Goal: Information Seeking & Learning: Find specific fact

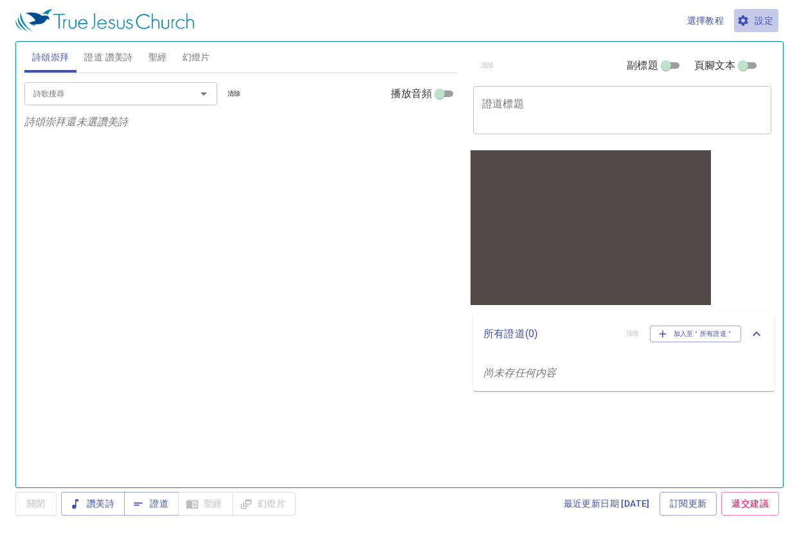
click at [594, 22] on span "設定" at bounding box center [756, 21] width 34 height 16
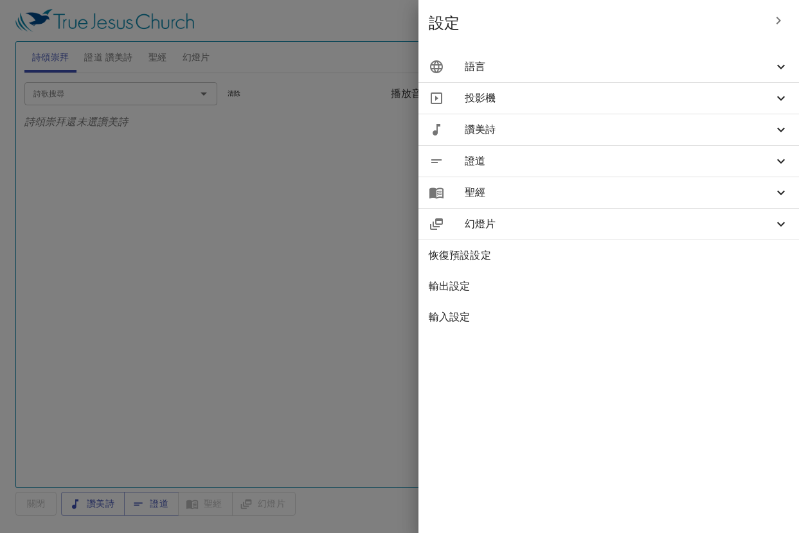
click at [594, 76] on div "語言" at bounding box center [608, 66] width 380 height 31
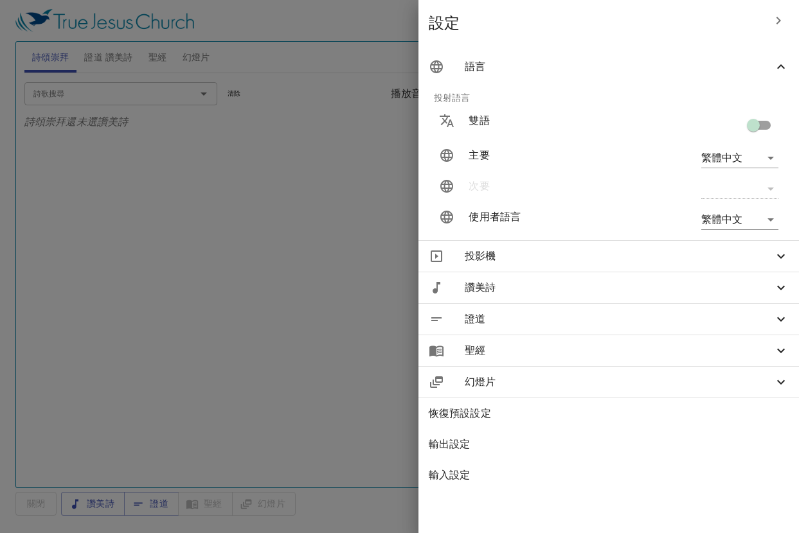
click at [594, 159] on body "選擇教程 設定 詩頌崇拜 證道 讚美詩 聖經 幻燈片 詩歌搜尋 詩歌搜尋 清除 播放音頻 詩頌崇拜還未選讚美詩 詩歌搜尋 詩歌搜尋 清除 播放音頻 證道還未選…" at bounding box center [399, 266] width 799 height 533
click at [594, 197] on li "简体中文" at bounding box center [736, 204] width 103 height 23
type input "zh-simple"
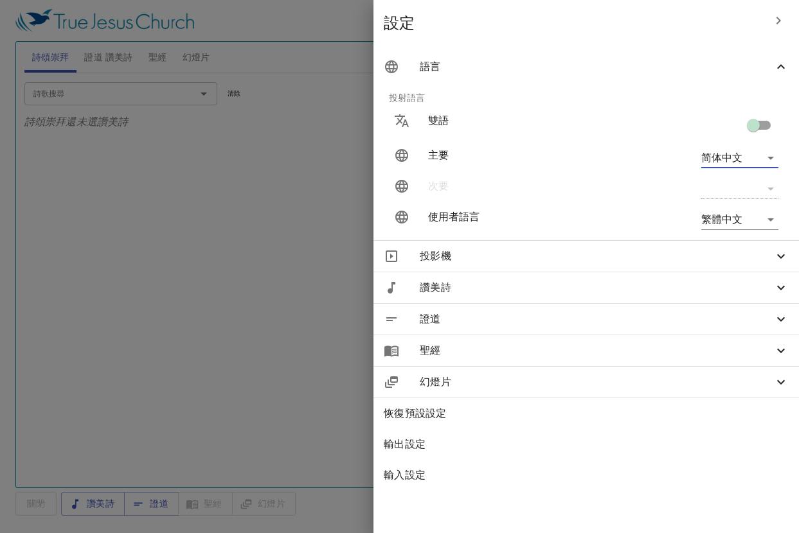
click at [594, 220] on body "選擇教程 設定 詩頌崇拜 證道 讚美詩 聖經 幻燈片 詩歌搜尋 詩歌搜尋 清除 播放音頻 詩頌崇拜還未選讚美詩 詩歌搜尋 詩歌搜尋 清除 播放音頻 證道還未選…" at bounding box center [399, 266] width 799 height 533
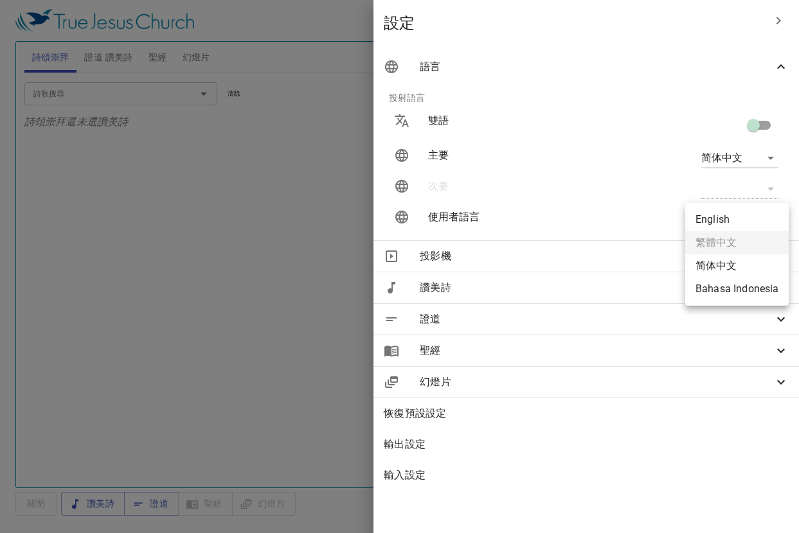
click at [594, 261] on li "简体中文" at bounding box center [736, 265] width 103 height 23
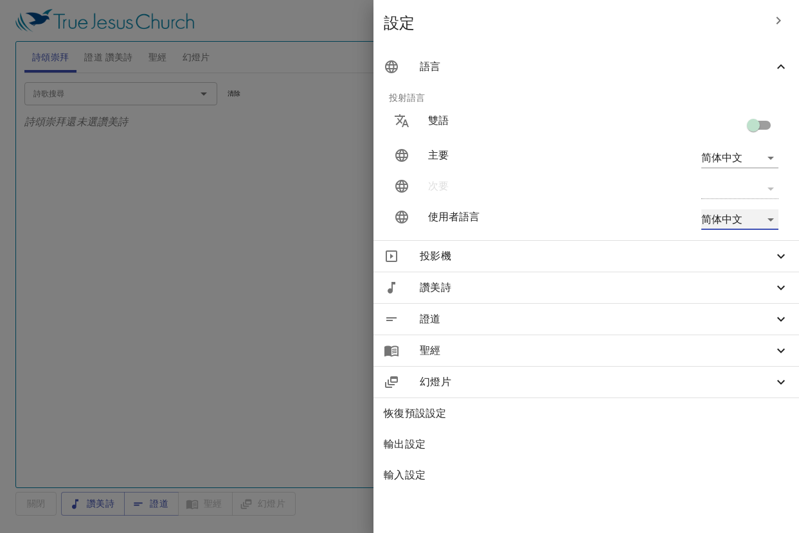
type input "zh-simple"
click at [270, 218] on div at bounding box center [399, 266] width 799 height 533
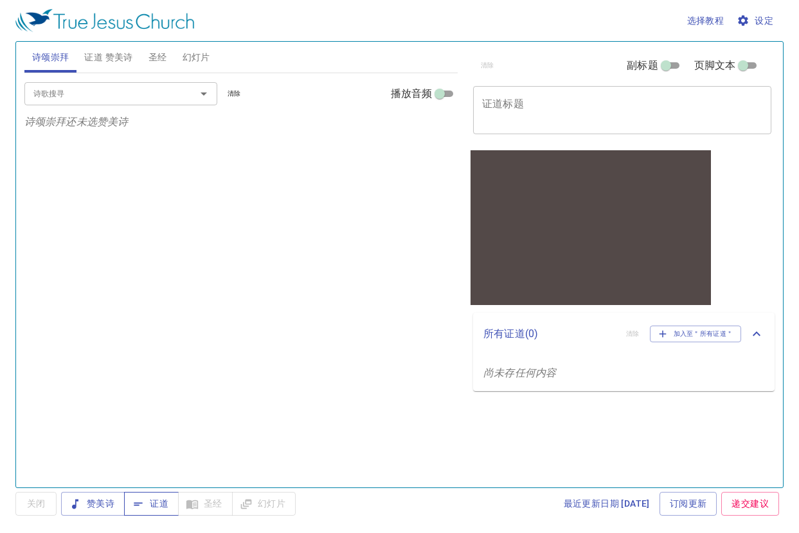
drag, startPoint x: 589, startPoint y: 0, endPoint x: 154, endPoint y: 503, distance: 665.0
click at [154, 503] on span "证道" at bounding box center [151, 504] width 34 height 16
click at [102, 502] on span "赞美诗" at bounding box center [92, 504] width 43 height 16
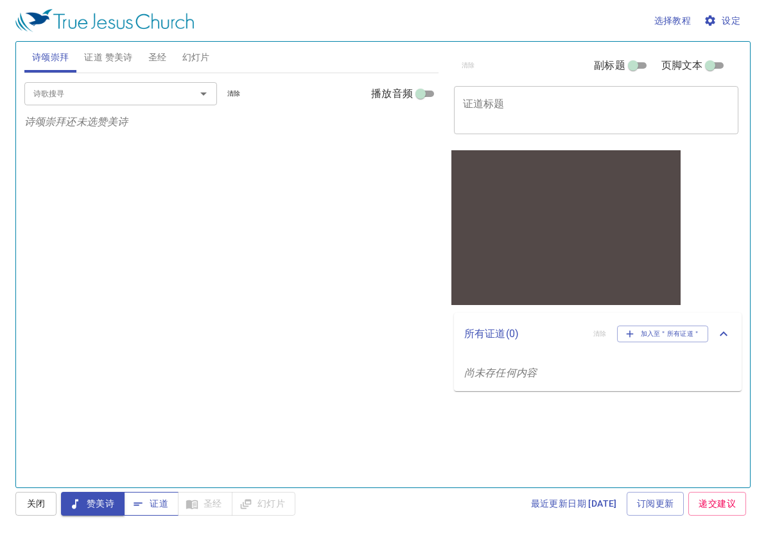
click at [163, 506] on span "证道" at bounding box center [151, 504] width 34 height 16
click at [107, 508] on span "赞美诗" at bounding box center [92, 504] width 43 height 16
click at [146, 508] on span "证道" at bounding box center [151, 504] width 34 height 16
click at [35, 505] on span "关闭" at bounding box center [36, 504] width 21 height 16
click at [152, 505] on span "证道" at bounding box center [151, 504] width 34 height 16
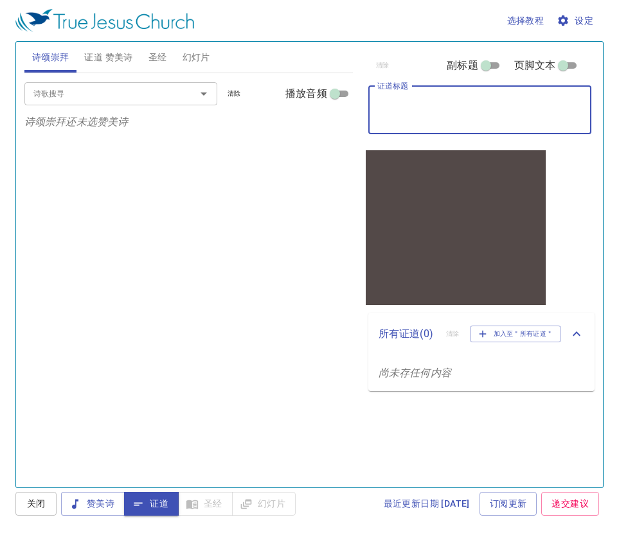
click at [402, 104] on textarea "证道标题" at bounding box center [480, 110] width 206 height 24
type textarea "题目"
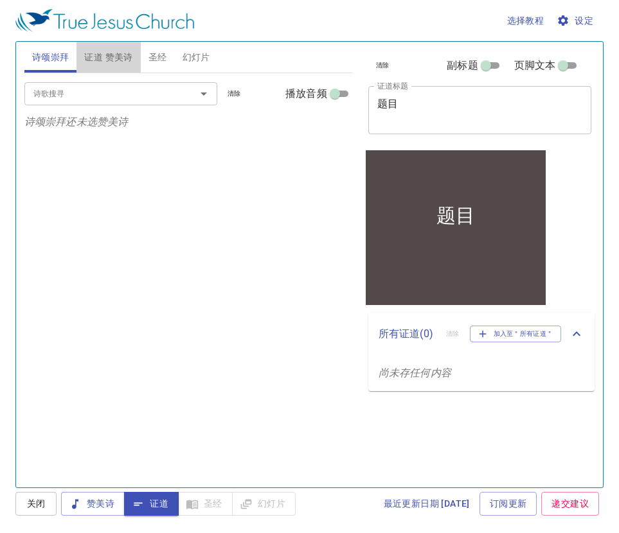
click at [102, 59] on span "证道 赞美诗" at bounding box center [108, 57] width 48 height 16
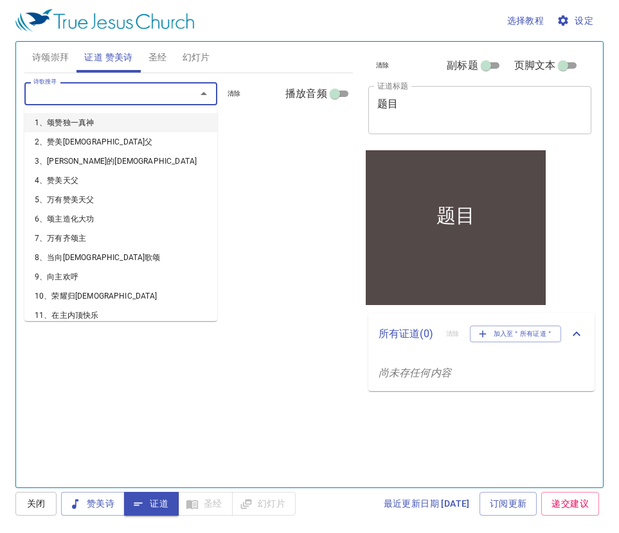
click at [164, 96] on input "诗歌搜寻" at bounding box center [101, 93] width 147 height 15
type input "1"
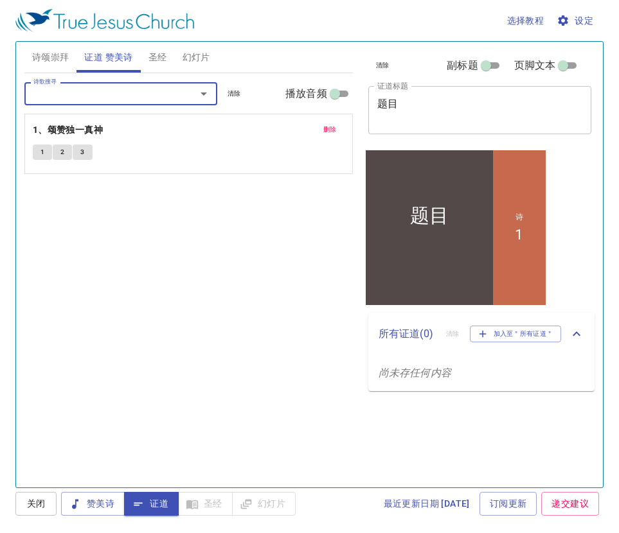
type input "2"
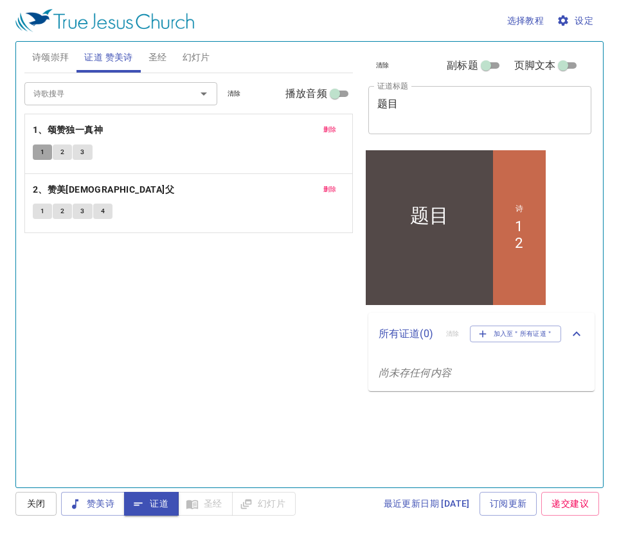
click at [39, 149] on button "1" at bounding box center [42, 152] width 19 height 15
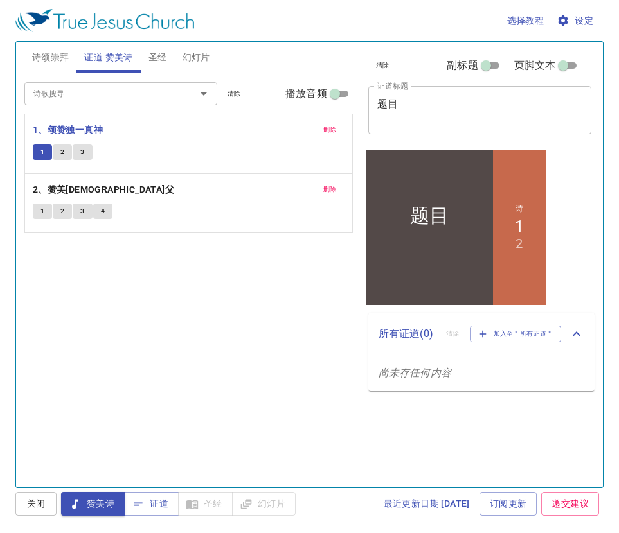
click at [348, 91] on input "播放音频" at bounding box center [335, 96] width 46 height 15
checkbox input "true"
select select "1"
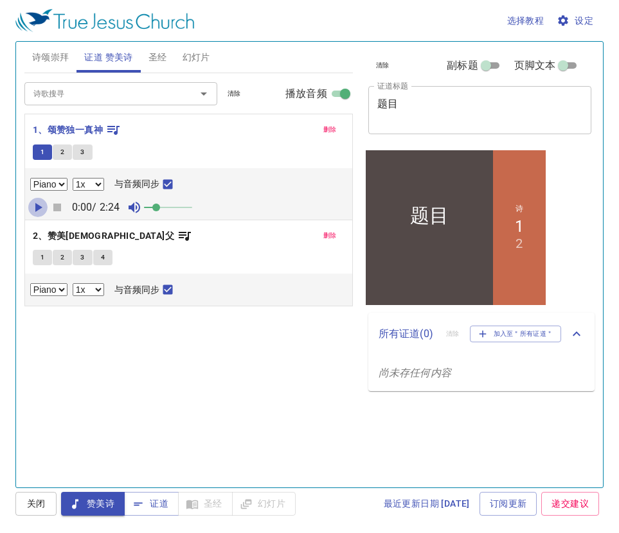
click at [38, 206] on icon "button" at bounding box center [38, 207] width 7 height 9
drag, startPoint x: 158, startPoint y: 206, endPoint x: 188, endPoint y: 206, distance: 29.6
click at [188, 206] on span at bounding box center [188, 208] width 8 height 8
drag, startPoint x: 10, startPoint y: 143, endPoint x: 57, endPoint y: 206, distance: 78.1
click at [57, 206] on icon "button" at bounding box center [57, 208] width 8 height 8
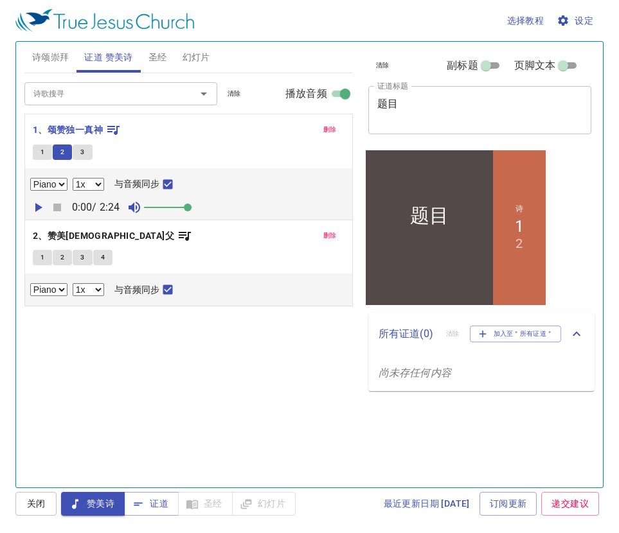
click at [157, 60] on span "圣经" at bounding box center [157, 57] width 19 height 16
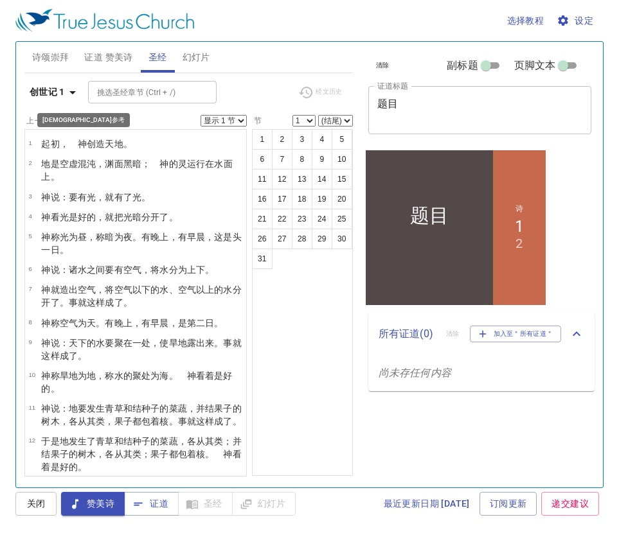
click at [67, 93] on icon "button" at bounding box center [72, 92] width 15 height 15
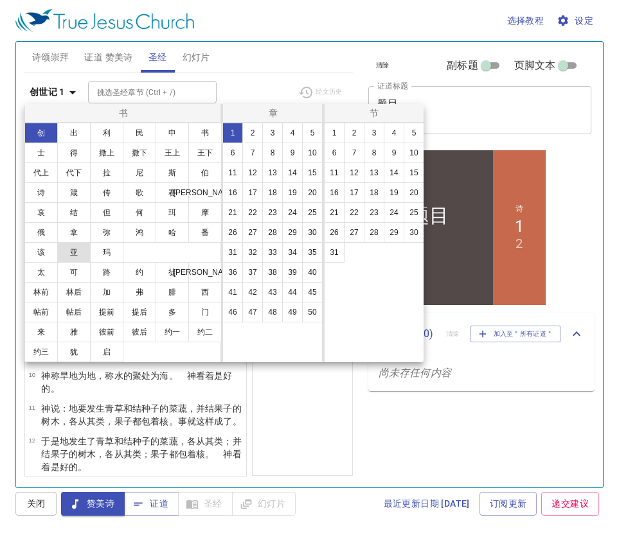
click at [73, 252] on button "亚" at bounding box center [73, 252] width 33 height 21
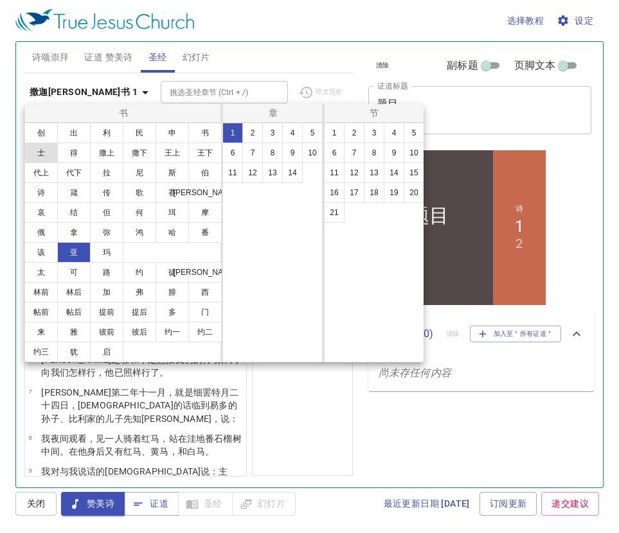
click at [38, 145] on button "士" at bounding box center [40, 153] width 33 height 21
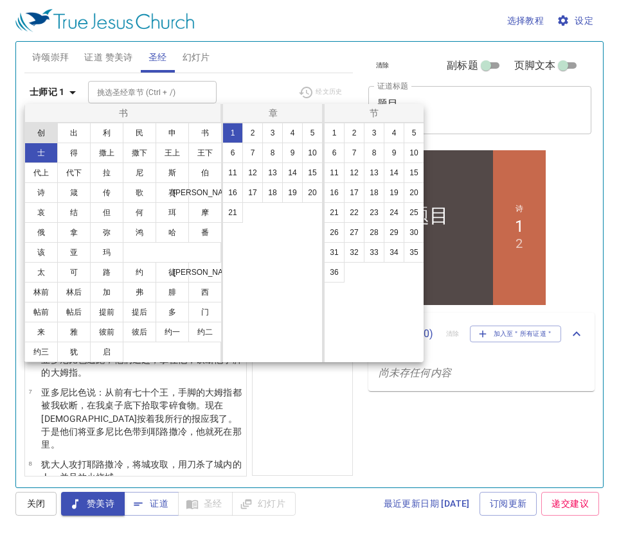
click at [40, 130] on button "创" at bounding box center [40, 133] width 33 height 21
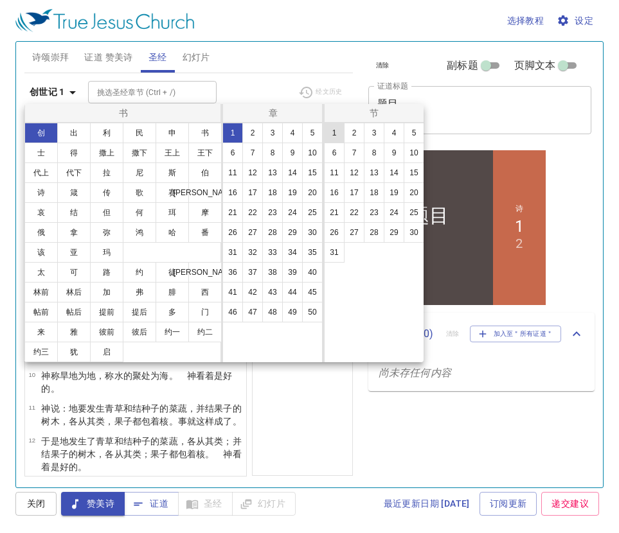
click at [342, 134] on button "1" at bounding box center [334, 133] width 21 height 21
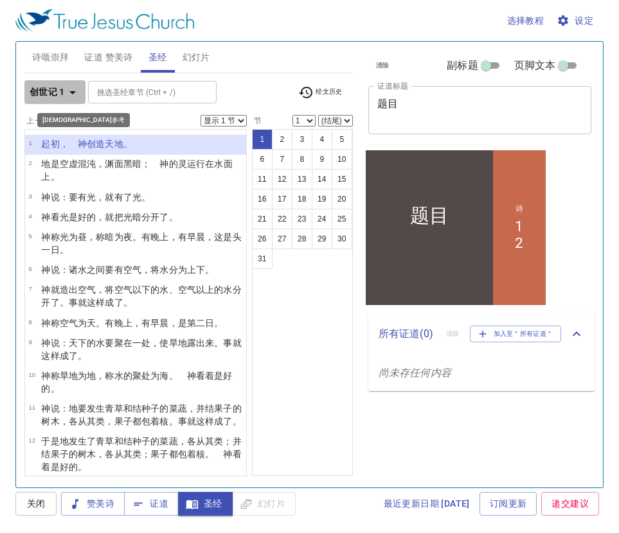
click at [69, 94] on icon "button" at bounding box center [72, 92] width 15 height 15
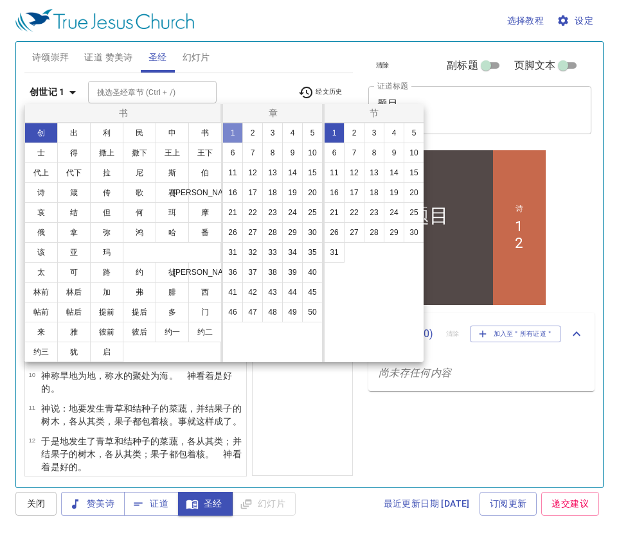
click at [235, 132] on button "1" at bounding box center [232, 133] width 21 height 21
click at [337, 131] on button "1" at bounding box center [334, 133] width 21 height 21
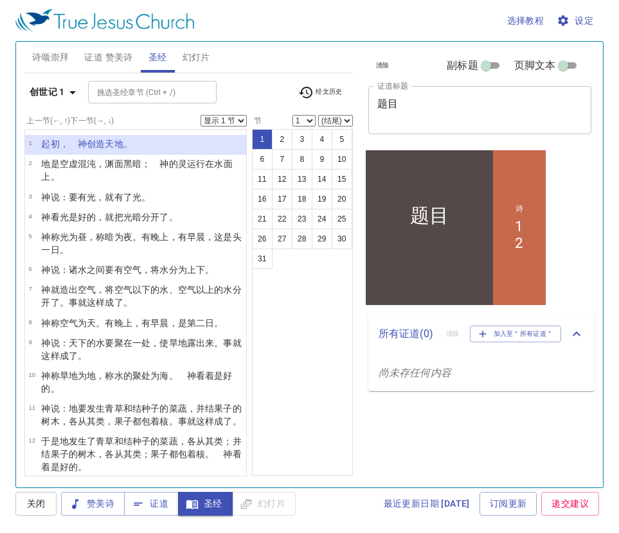
select select "8"
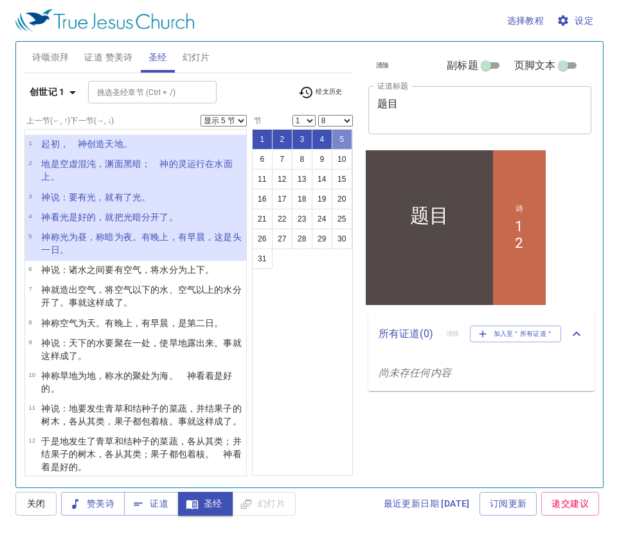
click at [344, 139] on button "5" at bounding box center [342, 139] width 21 height 21
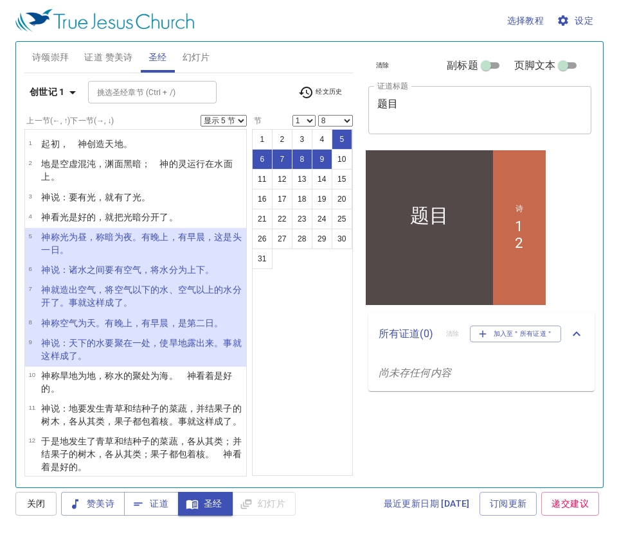
click at [266, 154] on button "6" at bounding box center [262, 159] width 21 height 21
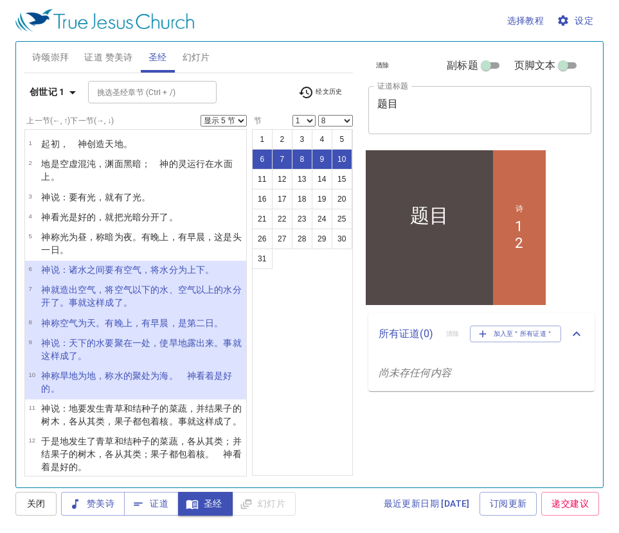
select select "3"
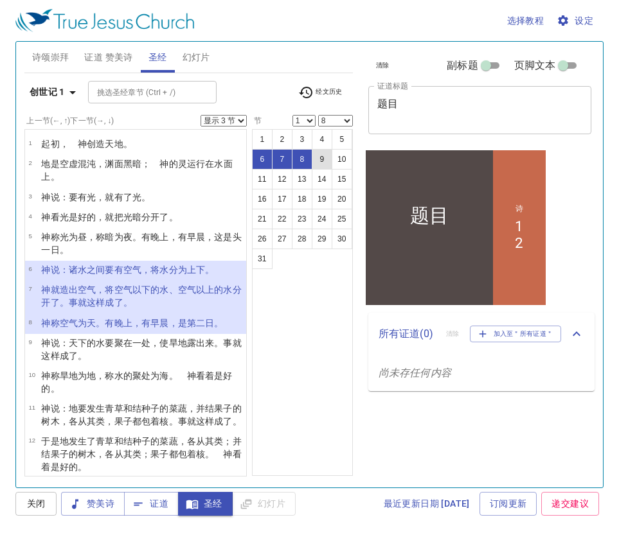
click at [321, 157] on button "9" at bounding box center [322, 159] width 21 height 21
select select "9"
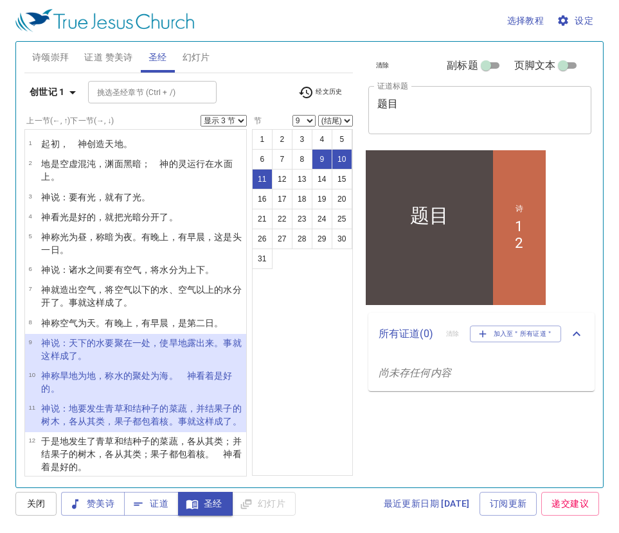
select select "12"
click at [83, 137] on p "﻿起初 ，　[DEMOGRAPHIC_DATA] 创造 天 地 。" at bounding box center [86, 143] width 91 height 13
select select "1"
select select
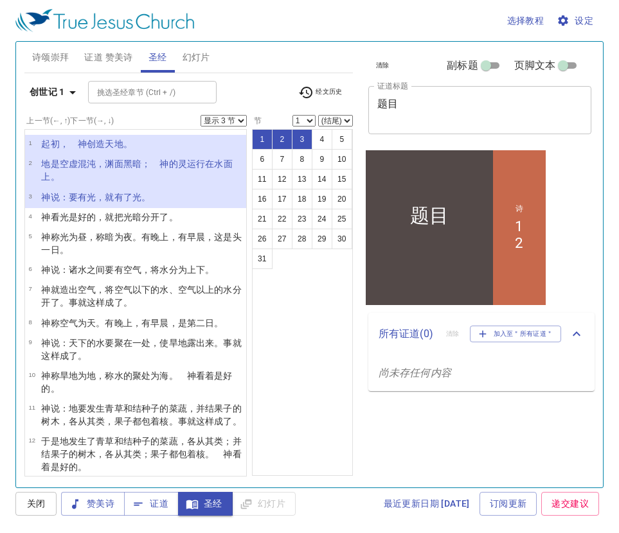
select select "1"
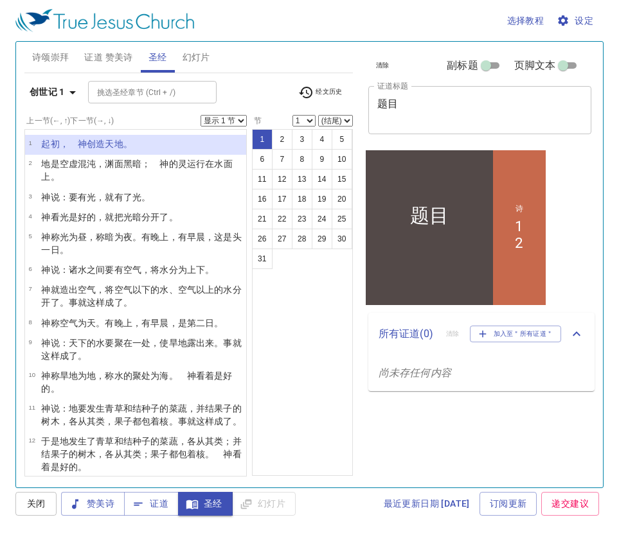
select select "6"
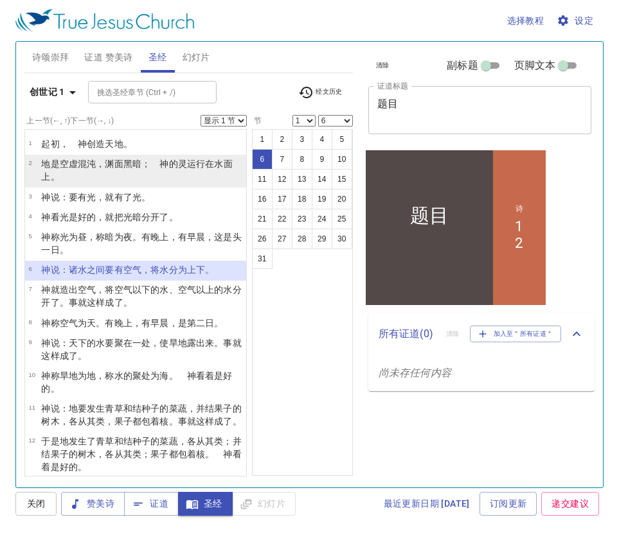
click at [75, 157] on p "地 是 空虚 混沌 ，渊 面 黑暗 ；　[DEMOGRAPHIC_DATA] 的灵 运行 在水 面 上 。" at bounding box center [141, 170] width 201 height 26
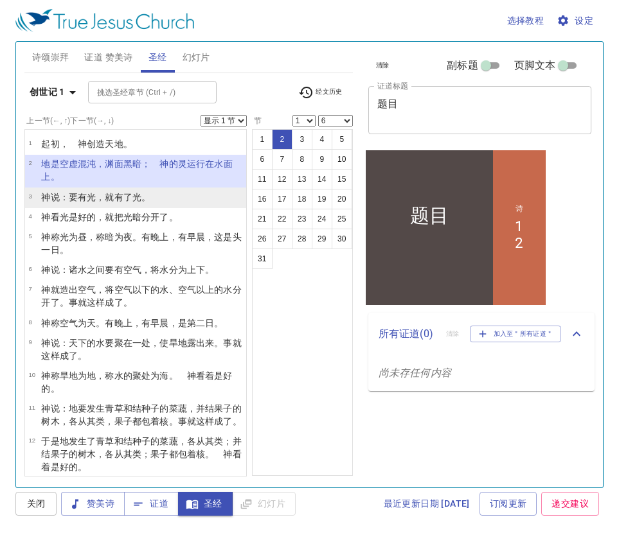
click at [74, 197] on wh559 "：要有 光 ，就有了光 。" at bounding box center [105, 197] width 91 height 10
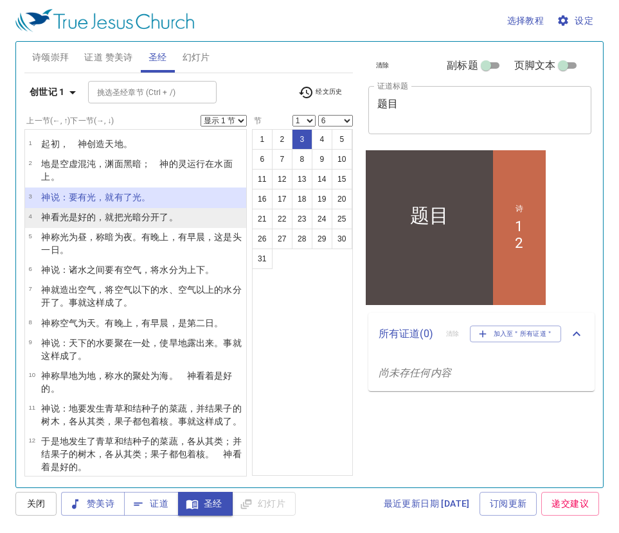
click at [73, 220] on wh216 "是好的 ，就把光 暗 分开了 。" at bounding box center [123, 217] width 109 height 10
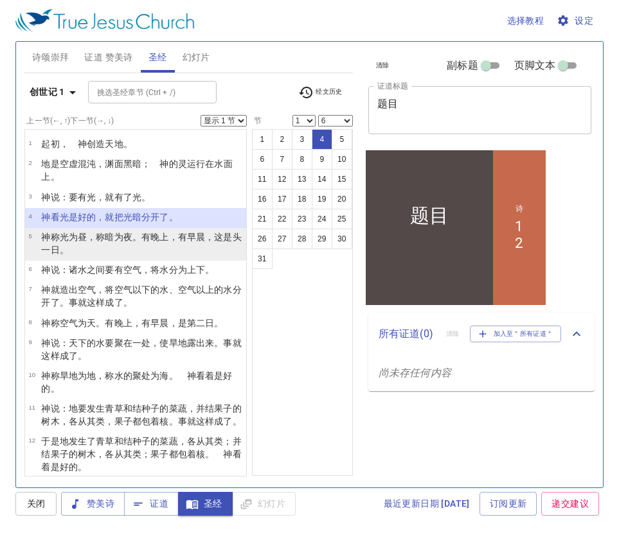
click at [76, 251] on p "神 称 光 为昼 ，称 暗 为夜 。有晚上 ，有早晨 ，这是头一 日 。" at bounding box center [141, 244] width 201 height 26
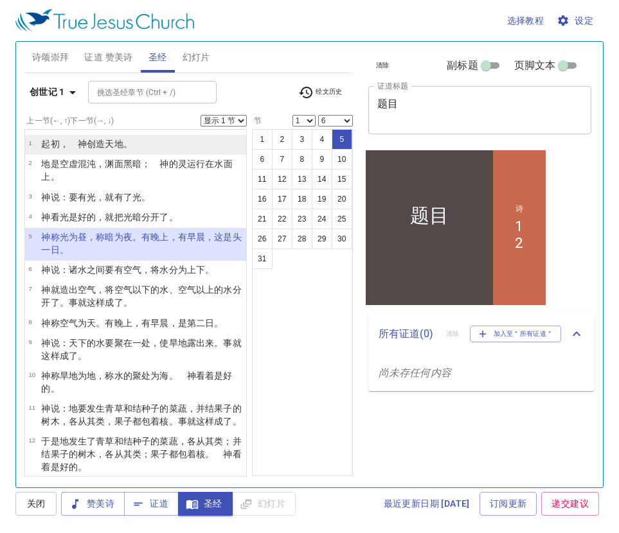
click at [117, 145] on wh8064 "地 。" at bounding box center [123, 144] width 18 height 10
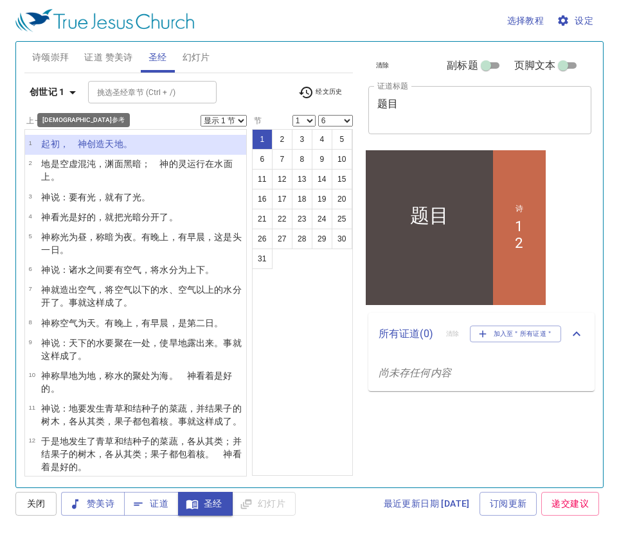
click at [56, 87] on b "创世记 1" at bounding box center [47, 92] width 35 height 16
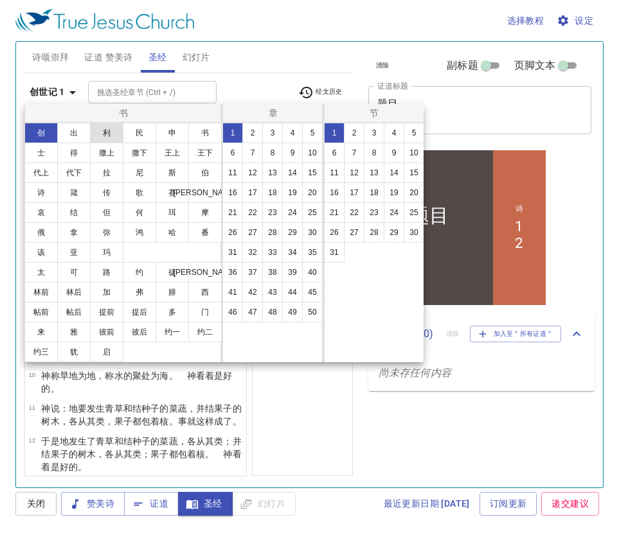
click at [115, 139] on button "利" at bounding box center [106, 133] width 33 height 21
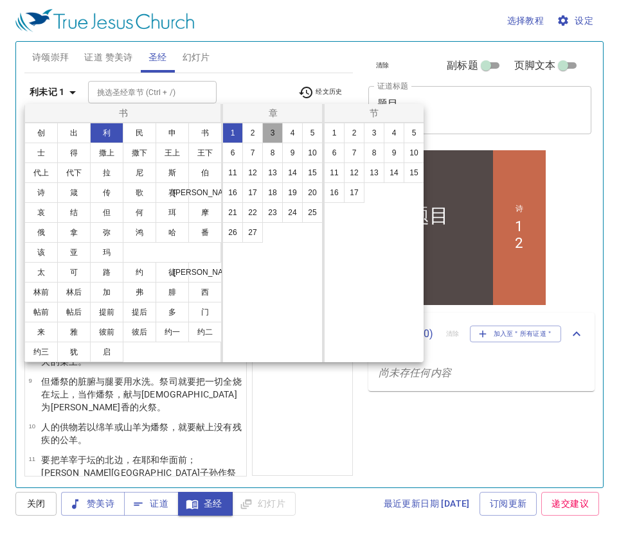
click at [275, 134] on button "3" at bounding box center [272, 133] width 21 height 21
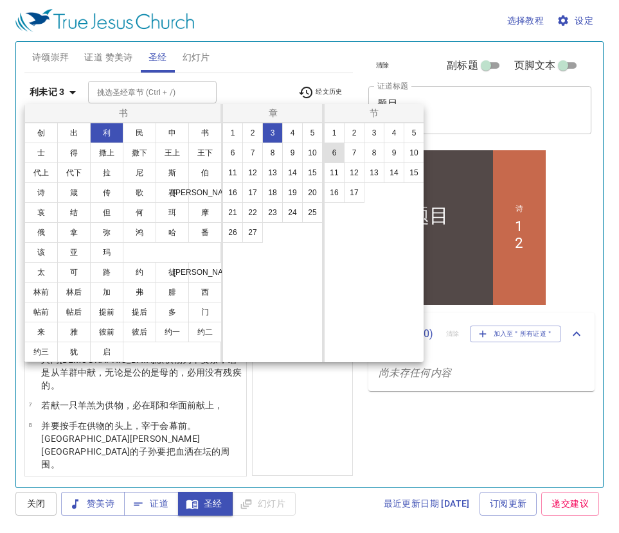
click at [338, 153] on button "6" at bounding box center [334, 153] width 21 height 21
select select "6"
select select
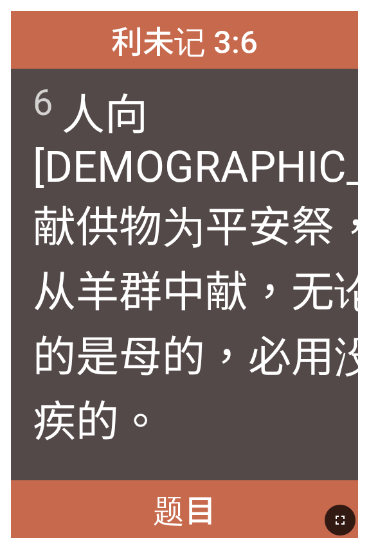
click at [346, 346] on icon "button" at bounding box center [339, 520] width 15 height 15
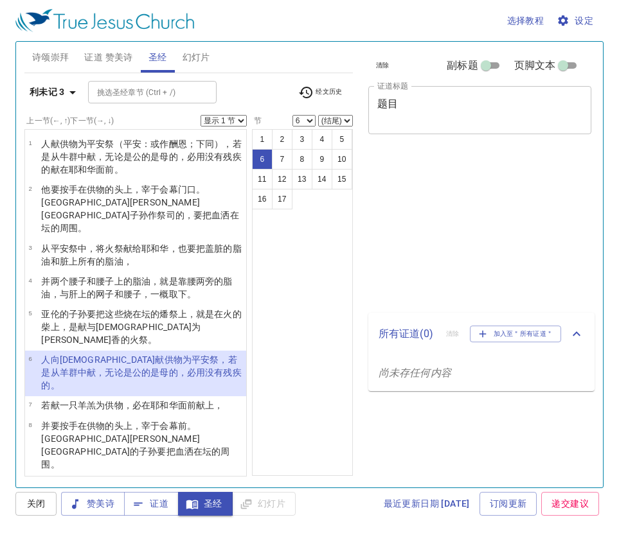
select select "6"
